Goal: Check status: Check status

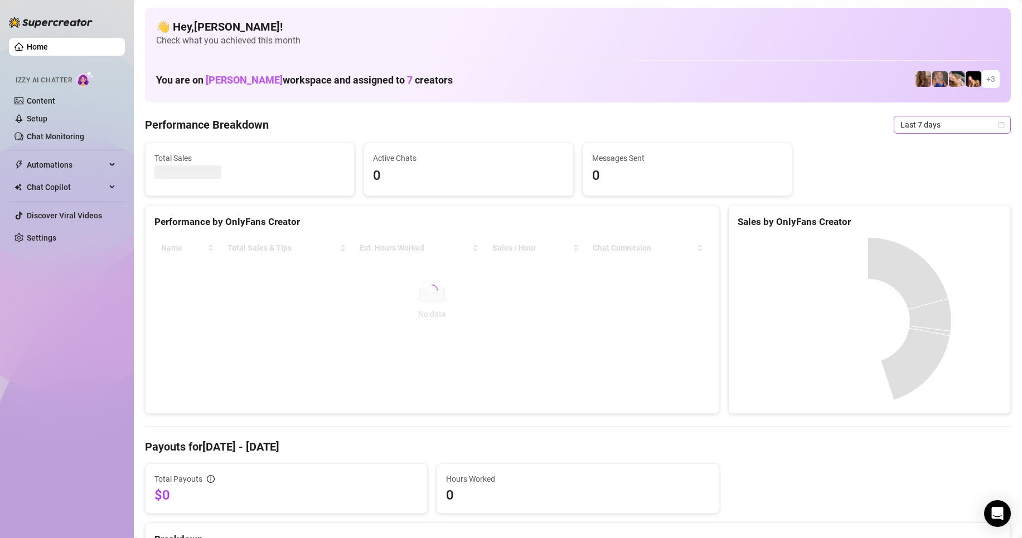
click at [947, 127] on span "Last 7 days" at bounding box center [952, 124] width 104 height 17
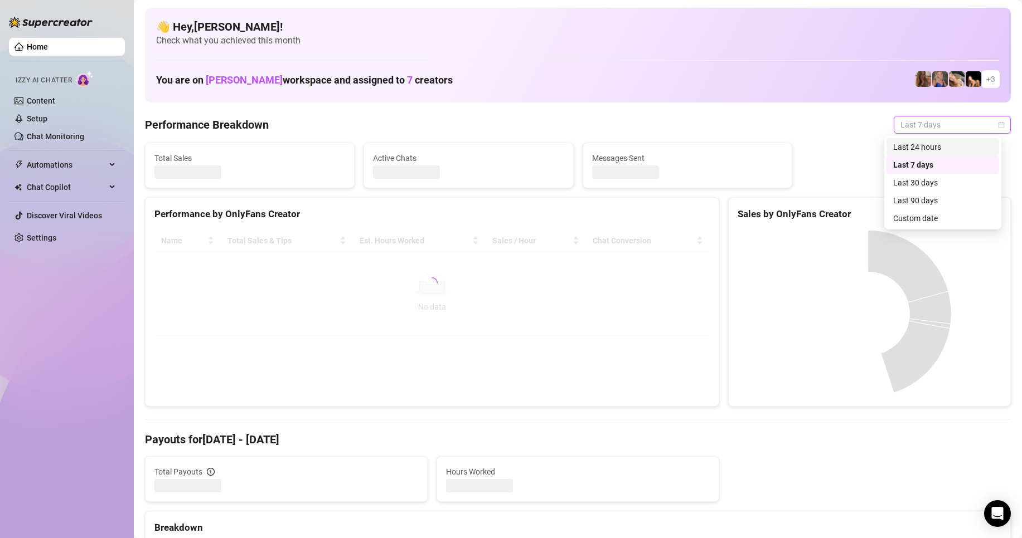
click at [926, 143] on div "Last 24 hours" at bounding box center [942, 147] width 99 height 12
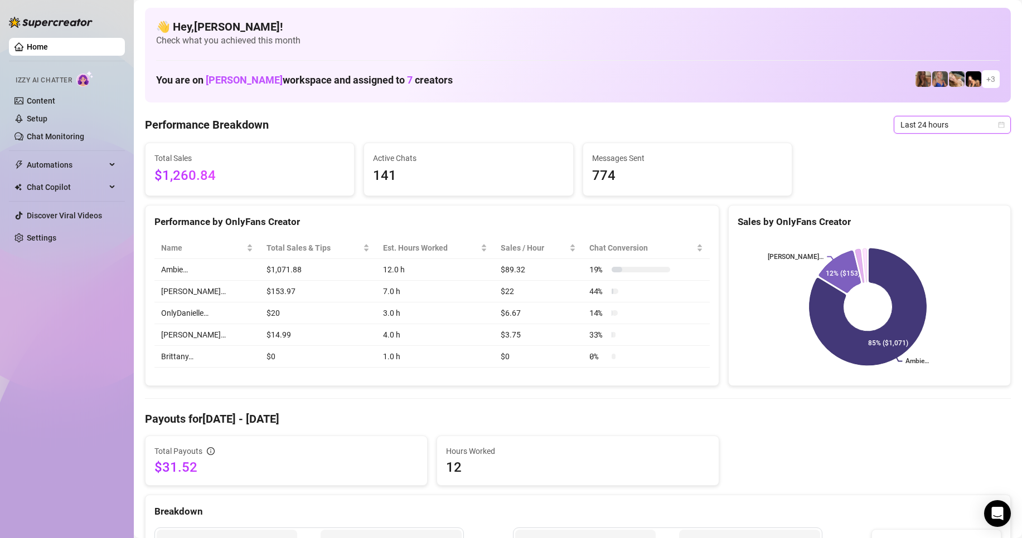
click at [918, 130] on span "Last 24 hours" at bounding box center [952, 124] width 104 height 17
click at [914, 166] on div "Last 7 days" at bounding box center [942, 165] width 99 height 12
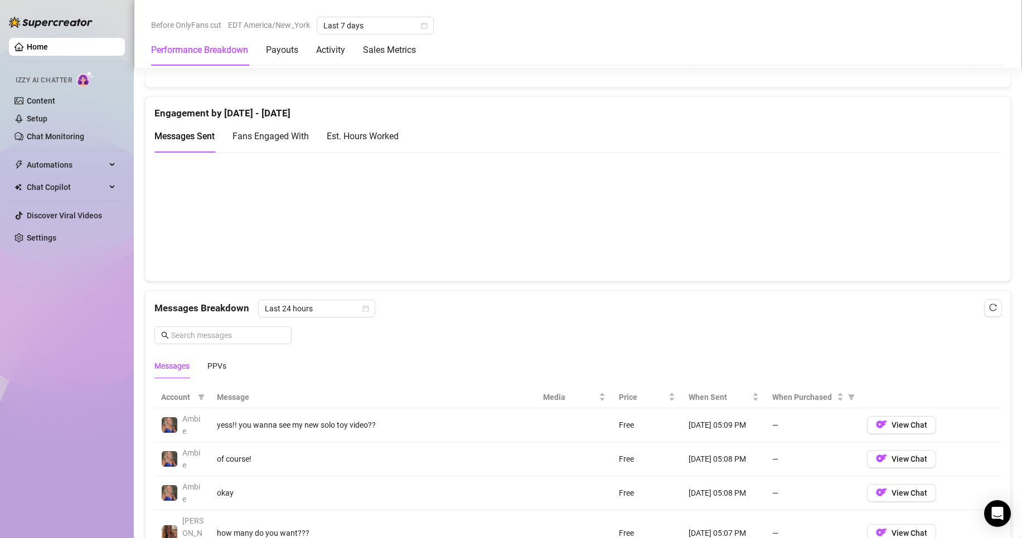
scroll to position [725, 0]
